Goal: Task Accomplishment & Management: Manage account settings

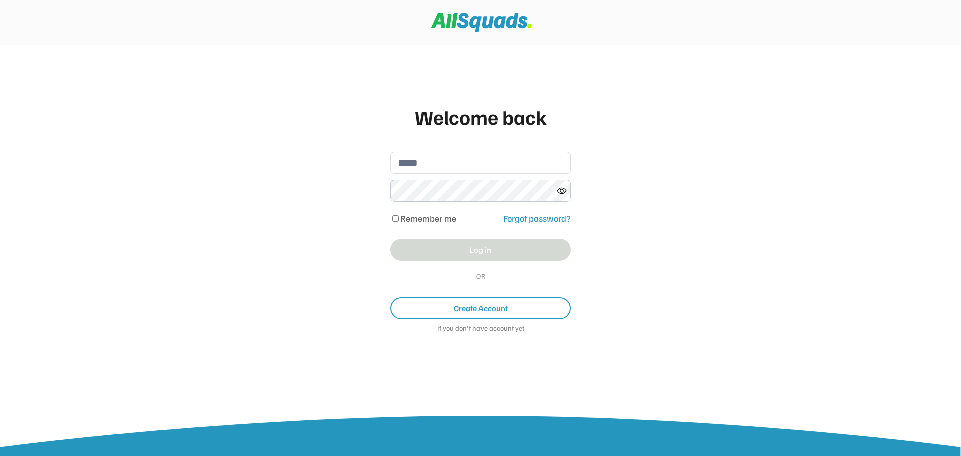
drag, startPoint x: 0, startPoint y: 0, endPoint x: 424, endPoint y: 161, distance: 453.4
click at [424, 161] on input "email" at bounding box center [480, 163] width 180 height 22
type input "**********"
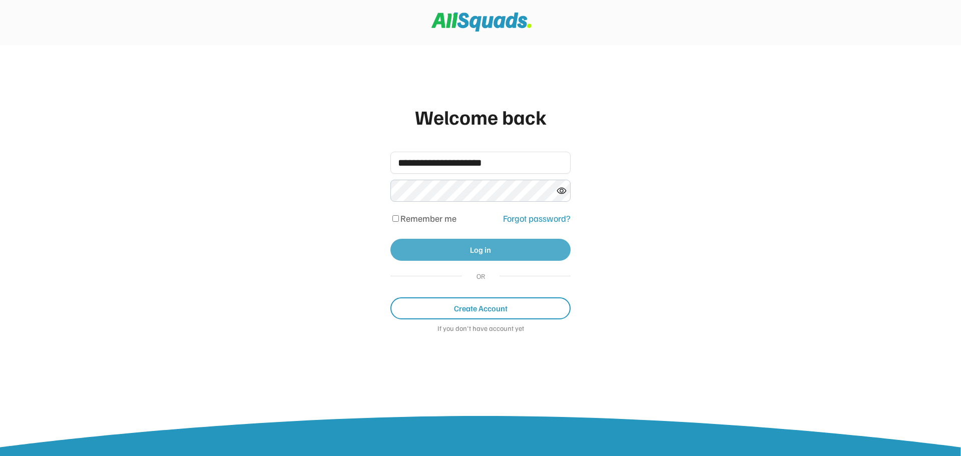
click at [471, 246] on button "Log in" at bounding box center [480, 250] width 180 height 22
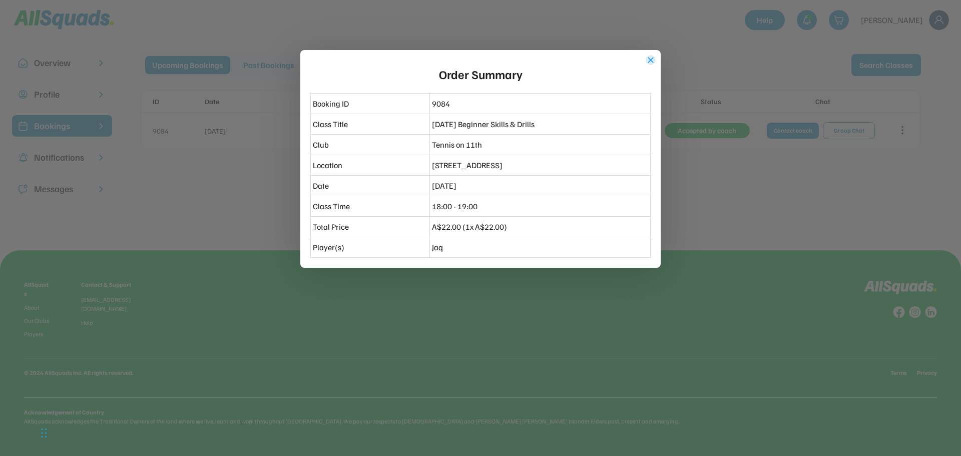
click at [652, 61] on button "close" at bounding box center [651, 60] width 10 height 10
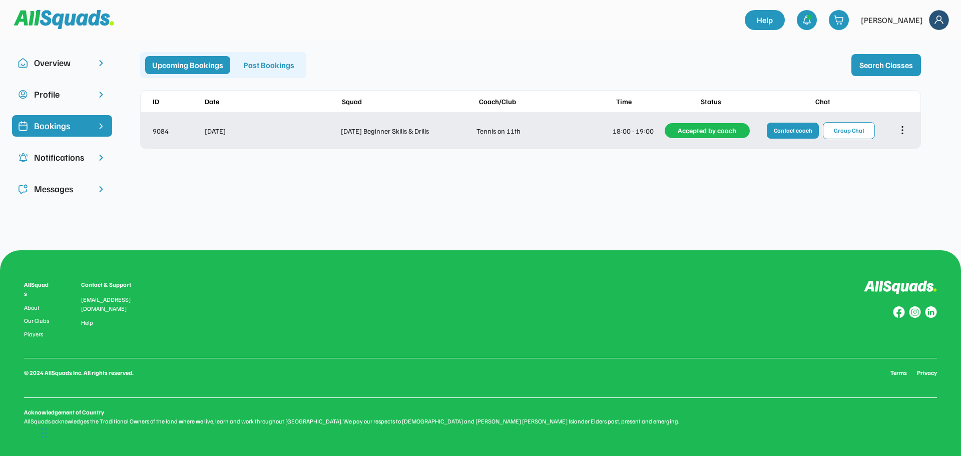
click at [900, 132] on icon at bounding box center [902, 130] width 11 height 11
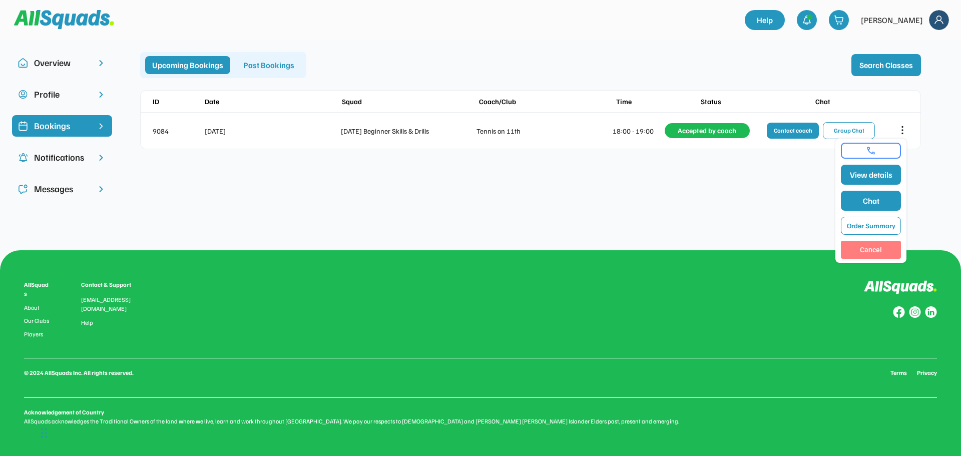
click at [871, 248] on button "Cancel" at bounding box center [871, 250] width 60 height 18
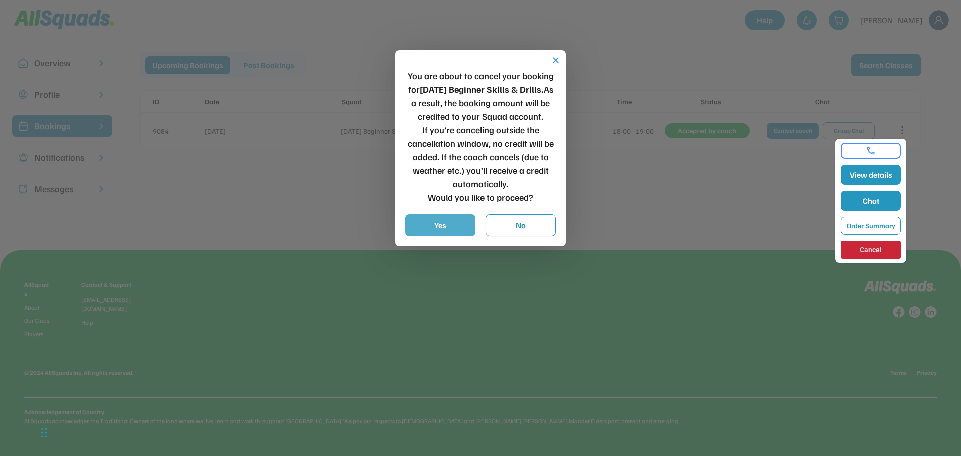
click at [466, 217] on button "Yes" at bounding box center [440, 225] width 70 height 22
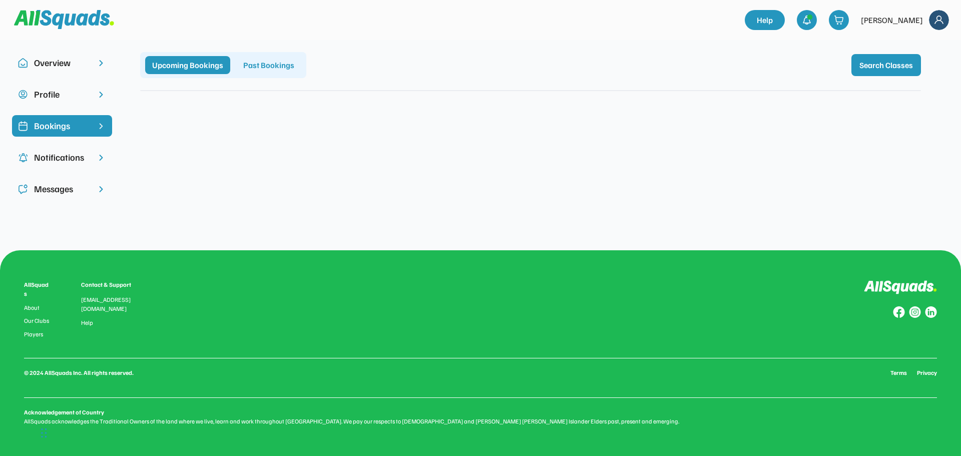
click at [55, 95] on div "Profile" at bounding box center [62, 95] width 56 height 14
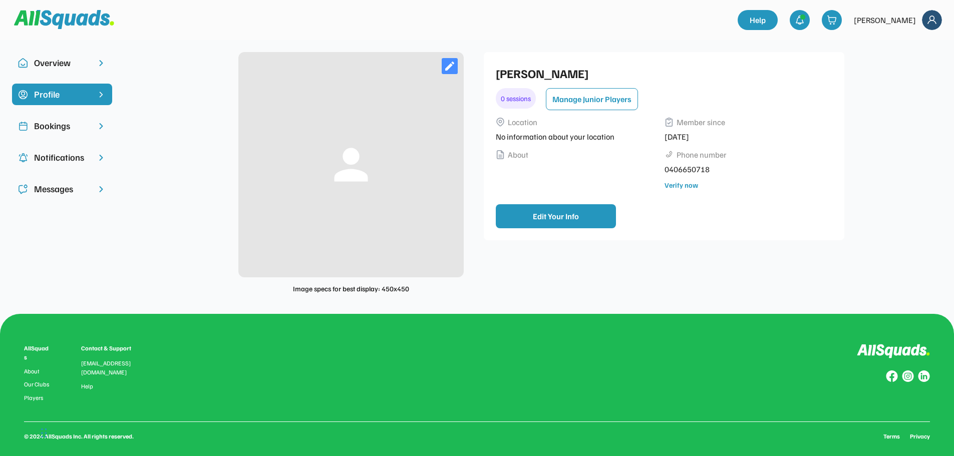
click at [65, 71] on div "Overview" at bounding box center [62, 63] width 100 height 22
